Goal: Task Accomplishment & Management: Manage account settings

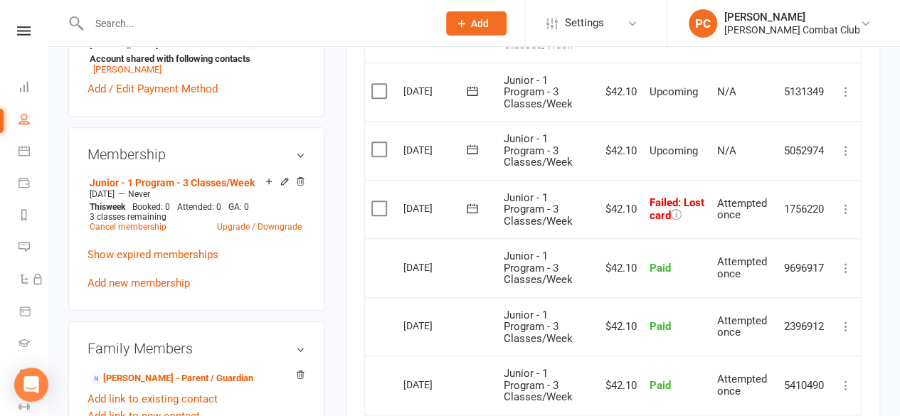
scroll to position [569, 0]
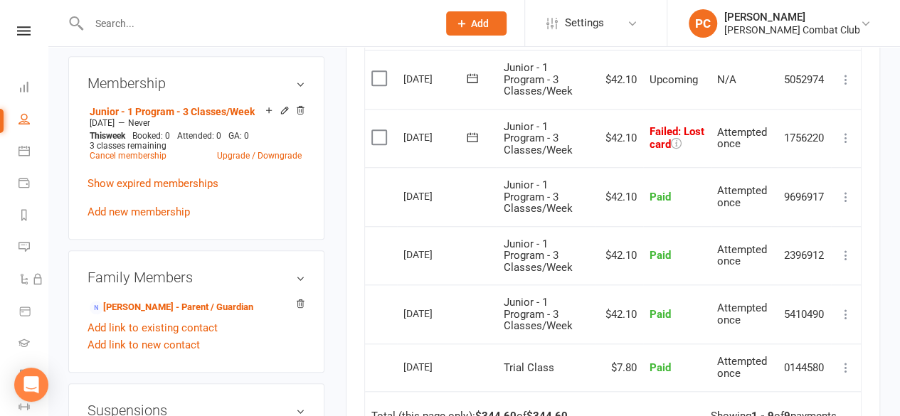
click at [282, 243] on aside "upload photo [PERSON_NAME] Activated [DATE] Added [DATE] Active member [DEMOGRA…" at bounding box center [196, 174] width 256 height 1353
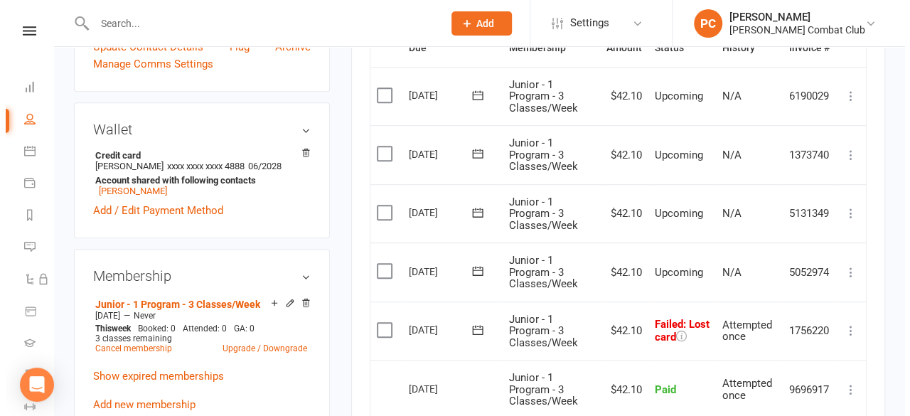
scroll to position [356, 0]
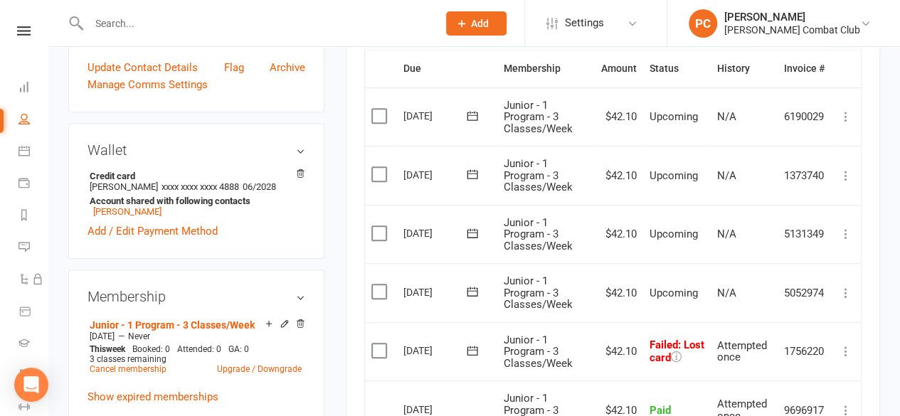
click at [121, 228] on link "Add / Edit Payment Method" at bounding box center [152, 231] width 130 height 17
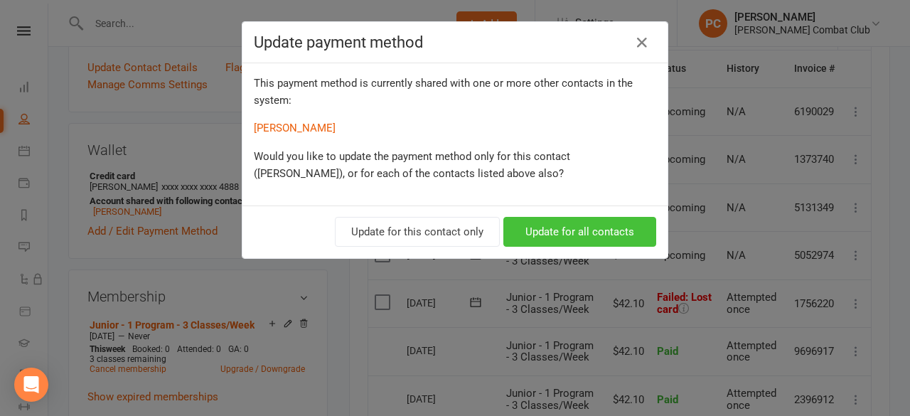
click at [546, 225] on button "Update for all contacts" at bounding box center [580, 232] width 153 height 30
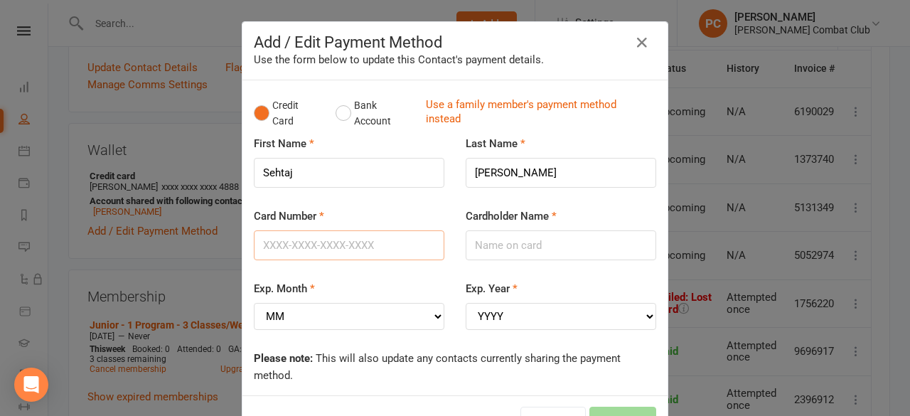
click at [328, 252] on input "Card Number" at bounding box center [349, 245] width 191 height 30
click at [330, 245] on input "Card Number" at bounding box center [349, 245] width 191 height 30
type input "[CREDIT_CARD_NUMBER]"
click at [499, 251] on input "Cardholder Name" at bounding box center [561, 245] width 191 height 30
type input "[PERSON_NAME]"
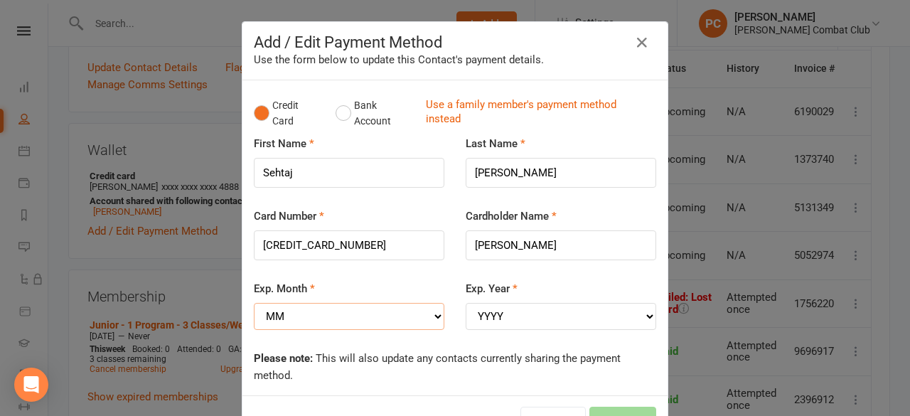
click at [302, 311] on select "MM 01 02 03 04 05 06 07 08 09 10 11 12" at bounding box center [349, 316] width 191 height 27
select select "06"
click at [254, 303] on select "MM 01 02 03 04 05 06 07 08 09 10 11 12" at bounding box center [349, 316] width 191 height 27
click at [475, 309] on select "YYYY 2025 2026 2027 2028 2029 2030 2031 2032 2033 2034" at bounding box center [561, 316] width 191 height 27
select select "2026"
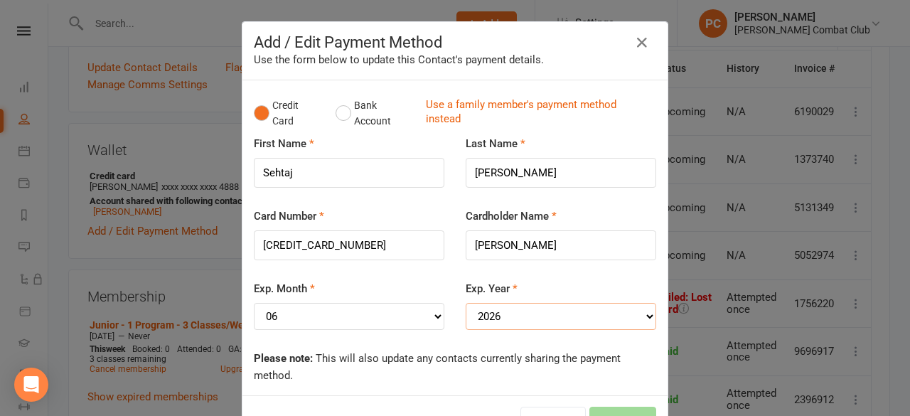
click at [466, 303] on select "YYYY 2025 2026 2027 2028 2029 2030 2031 2032 2033 2034" at bounding box center [561, 316] width 191 height 27
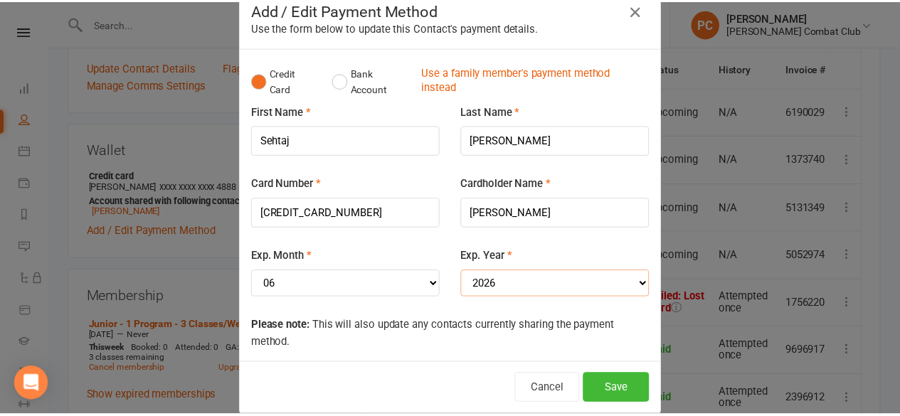
scroll to position [50, 0]
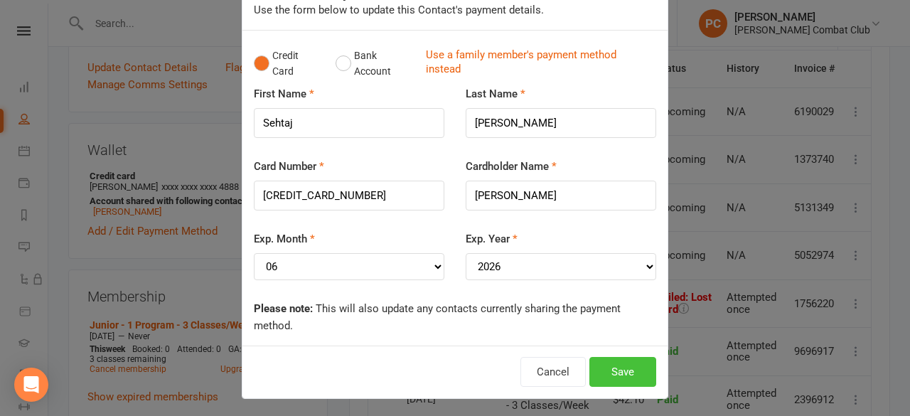
click at [632, 366] on button "Save" at bounding box center [623, 372] width 67 height 30
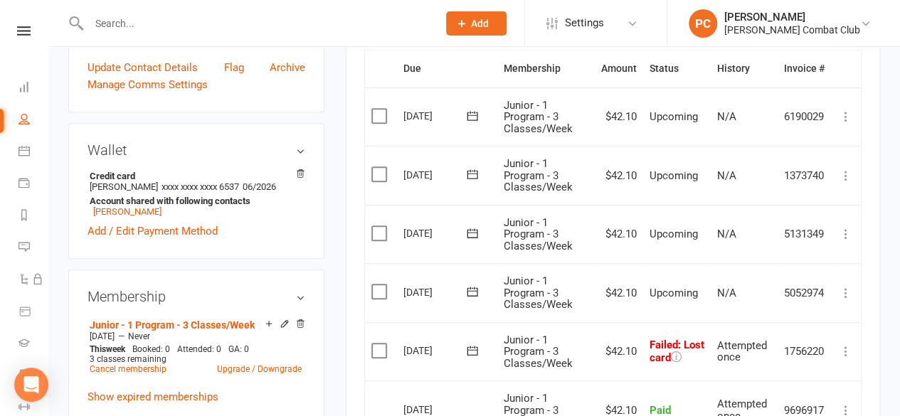
click at [848, 351] on icon at bounding box center [846, 351] width 14 height 14
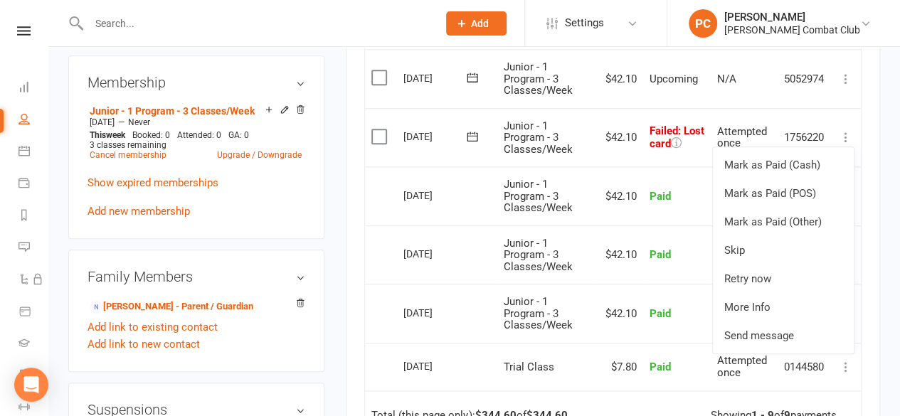
scroll to position [640, 0]
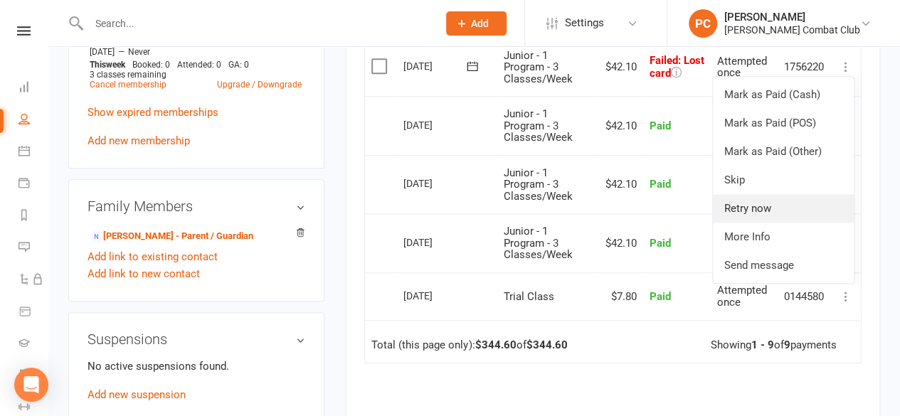
click at [771, 208] on link "Retry now" at bounding box center [783, 208] width 141 height 28
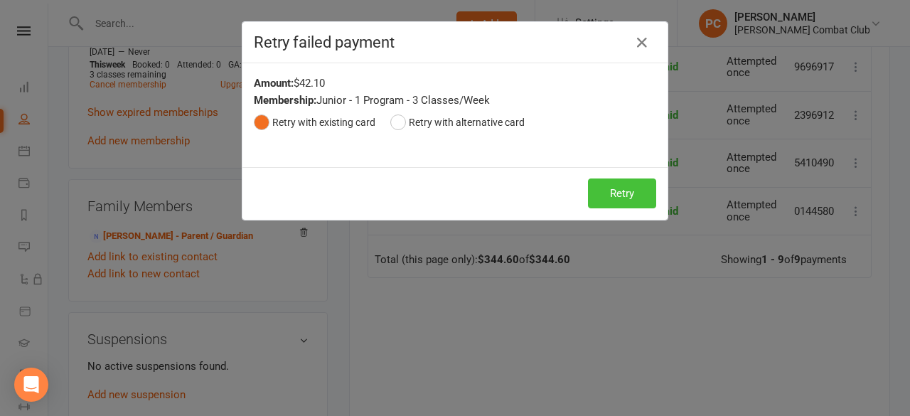
click at [617, 192] on button "Retry" at bounding box center [622, 194] width 68 height 30
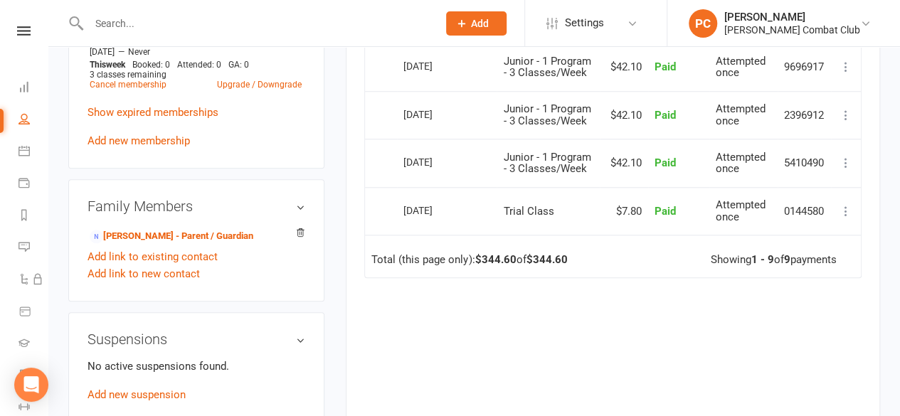
scroll to position [427, 0]
